Goal: Information Seeking & Learning: Learn about a topic

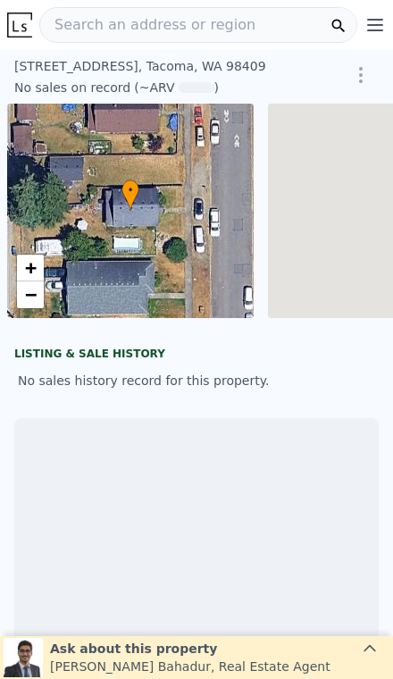
scroll to position [0, 7]
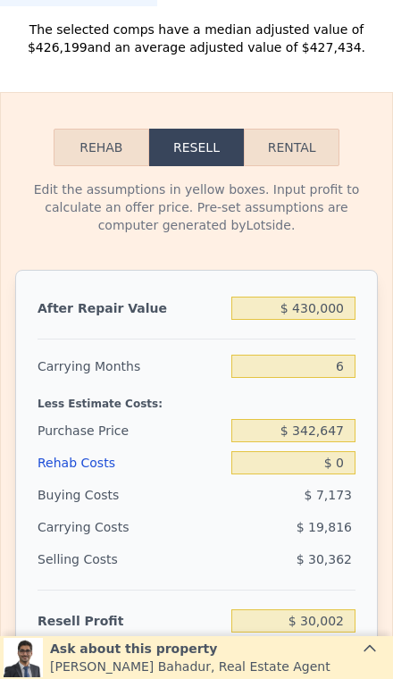
scroll to position [2561, 0]
click at [303, 137] on button "Rental" at bounding box center [292, 148] width 96 height 38
select select "30"
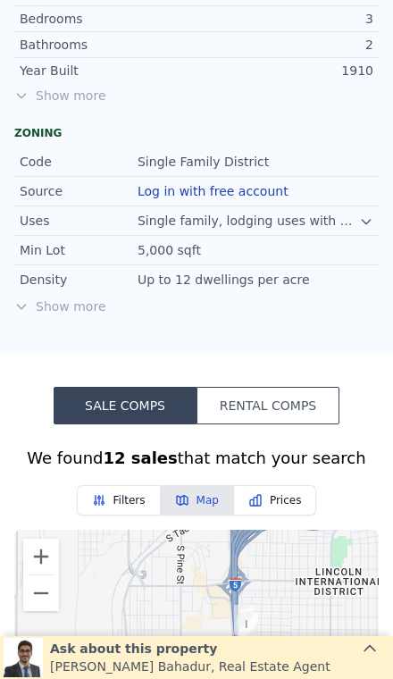
scroll to position [1116, 0]
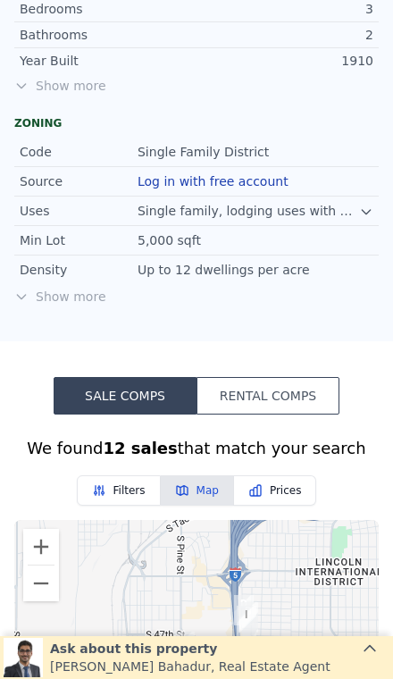
click at [288, 377] on button "Rental Comps" at bounding box center [267, 396] width 143 height 38
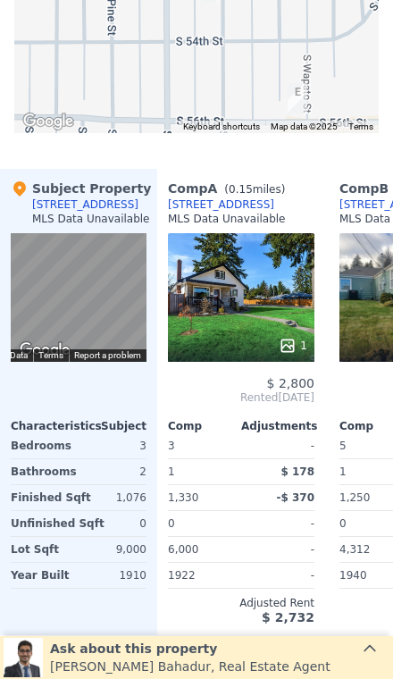
scroll to position [1838, 0]
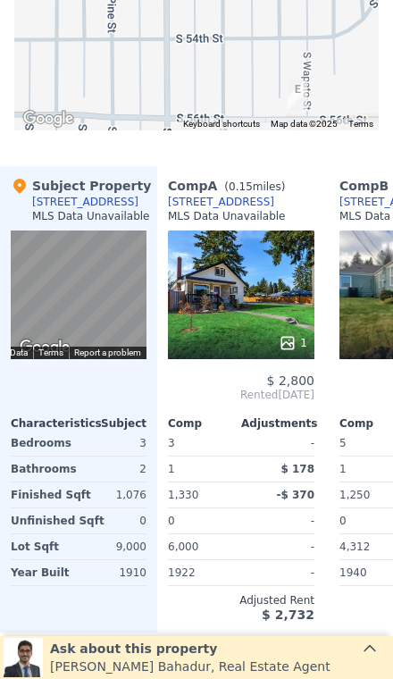
click at [258, 288] on div "1" at bounding box center [241, 294] width 146 height 129
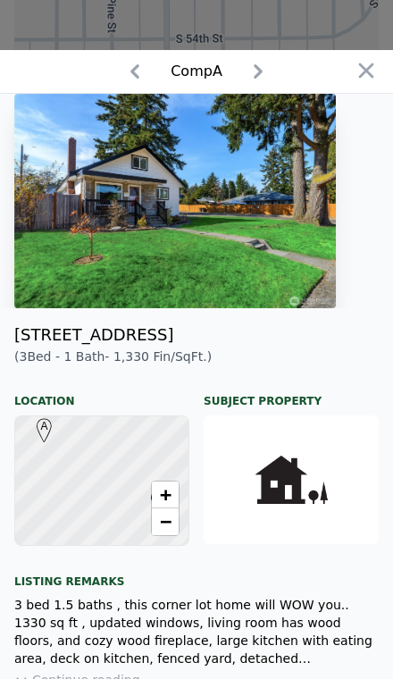
scroll to position [0, 0]
click at [357, 67] on icon "button" at bounding box center [366, 70] width 25 height 25
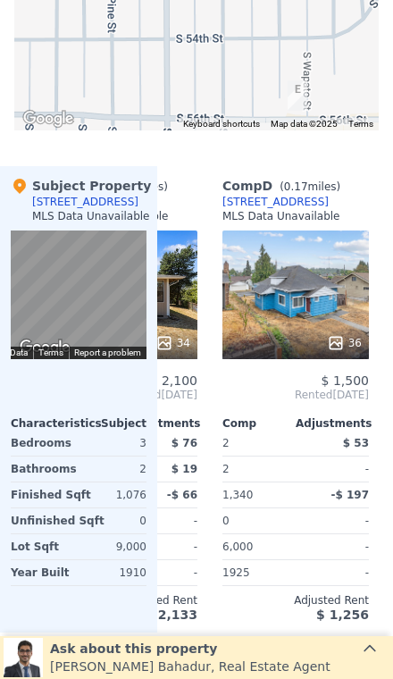
scroll to position [0, 464]
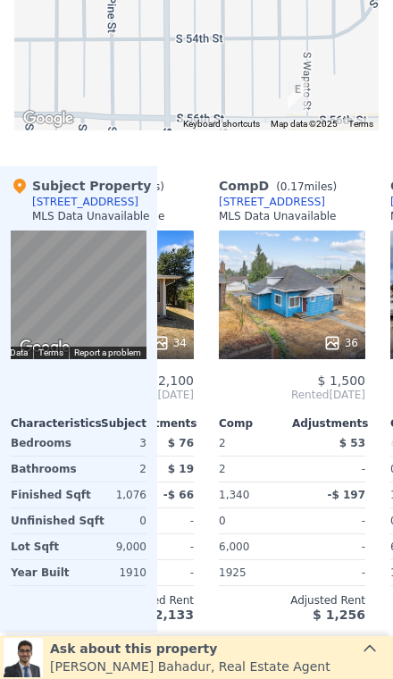
click at [321, 309] on div "36" at bounding box center [292, 294] width 146 height 129
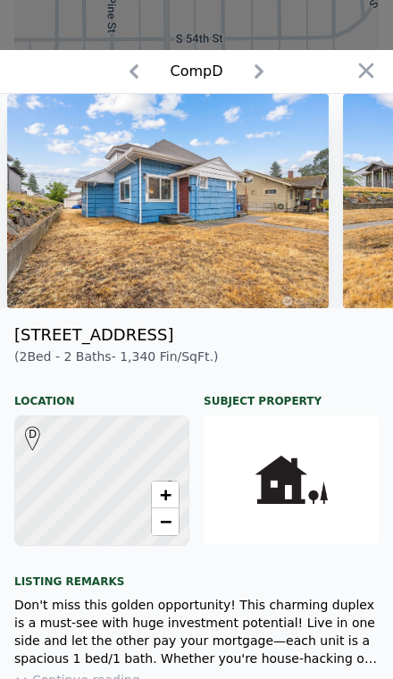
scroll to position [0, 11517]
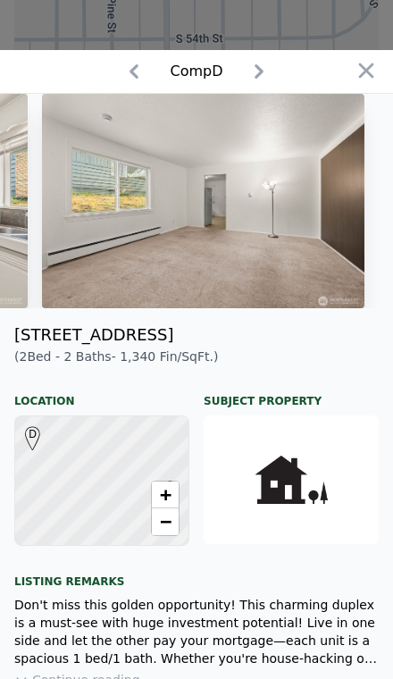
click at [361, 76] on icon "button" at bounding box center [366, 70] width 15 height 15
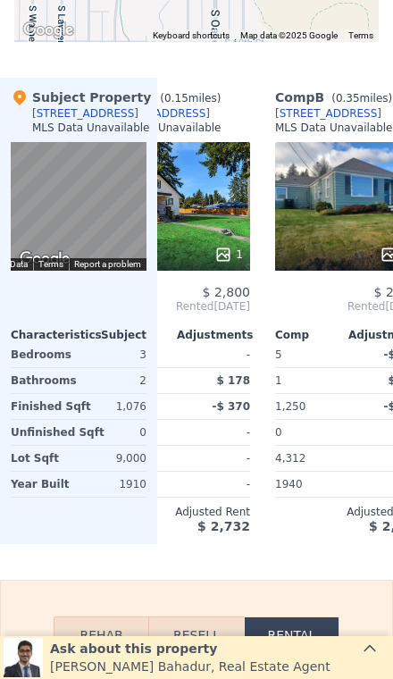
scroll to position [0, 79]
